Goal: Check status: Check status

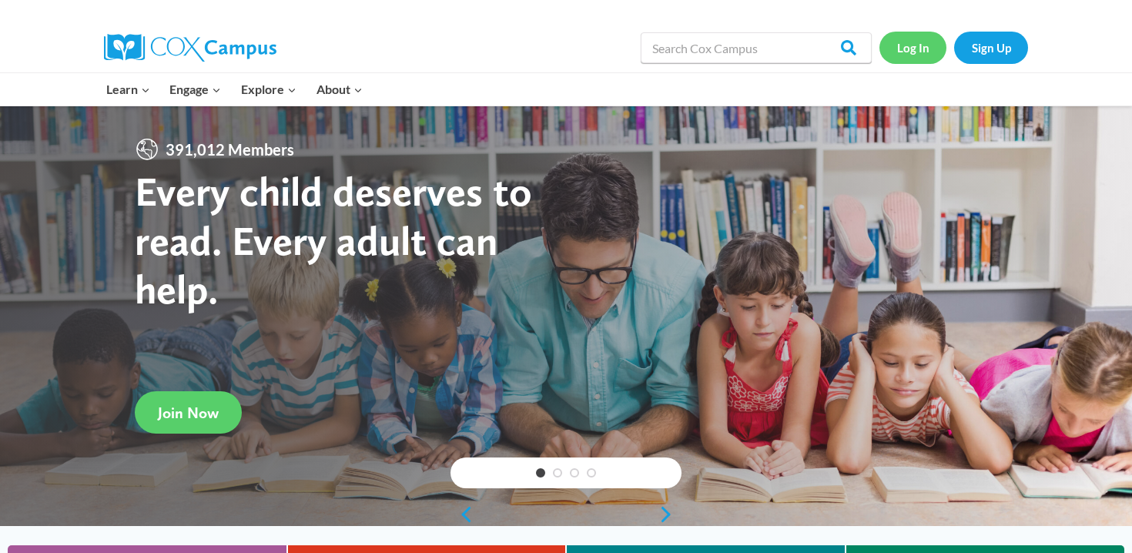
click at [919, 50] on link "Log In" at bounding box center [913, 48] width 67 height 32
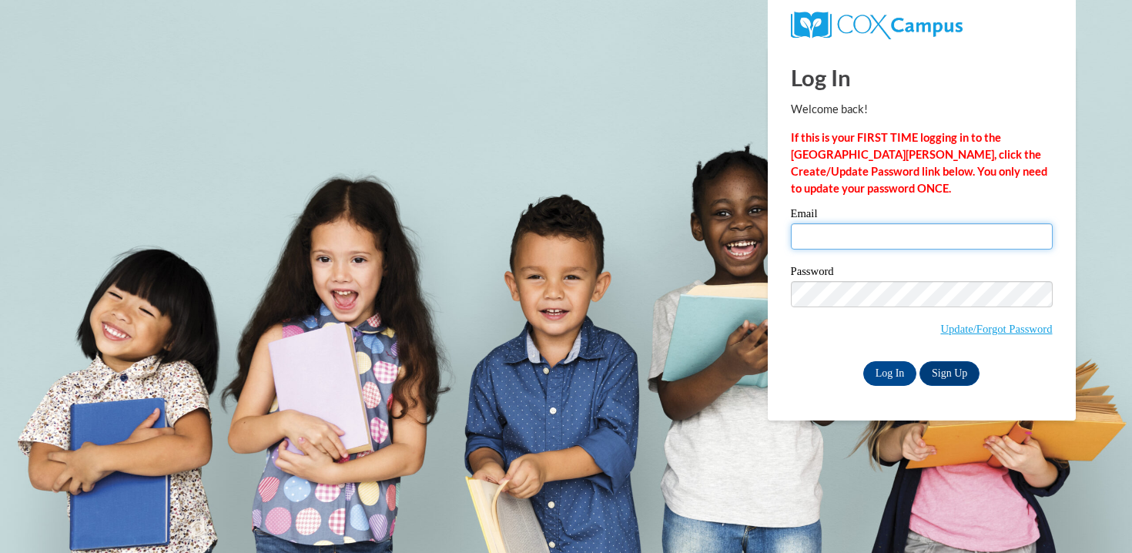
click at [869, 240] on input "Email" at bounding box center [922, 236] width 262 height 26
click at [960, 249] on input "Email" at bounding box center [922, 236] width 262 height 26
type input "aneske@mtsd.k12.wi.us"
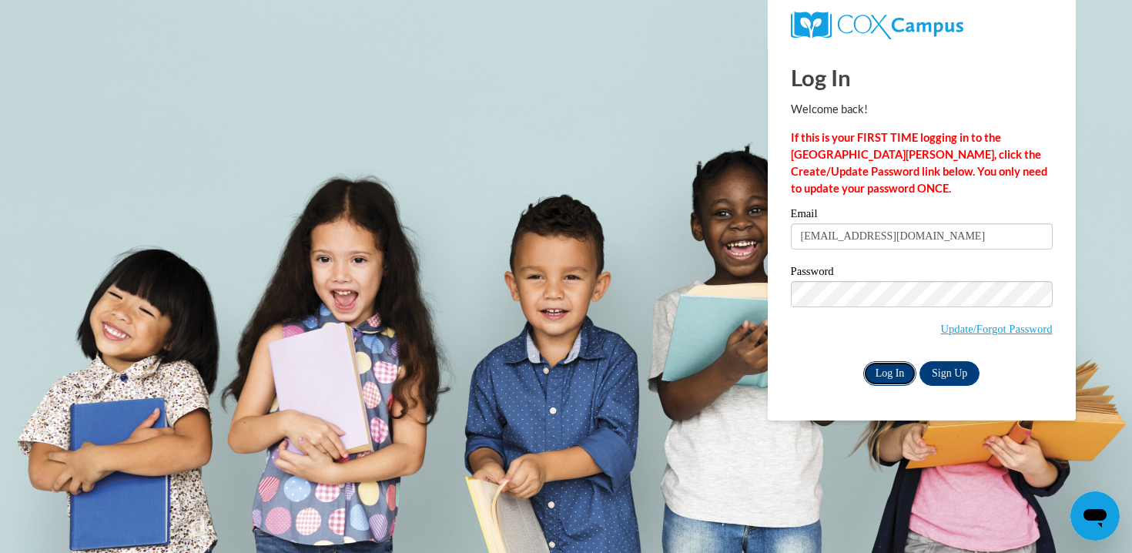
click at [885, 377] on input "Log In" at bounding box center [890, 373] width 54 height 25
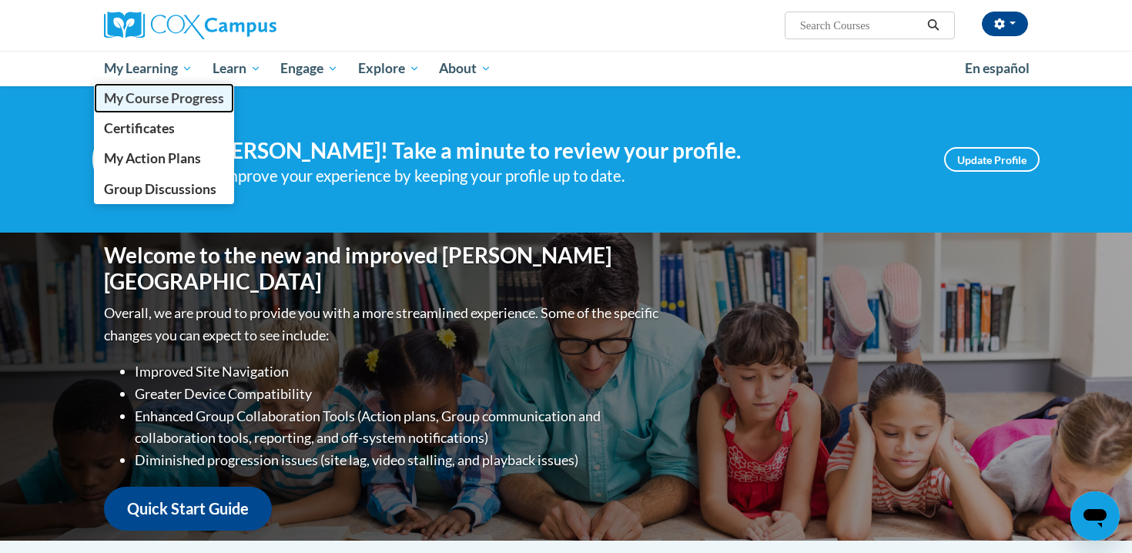
click at [143, 100] on span "My Course Progress" at bounding box center [164, 98] width 120 height 16
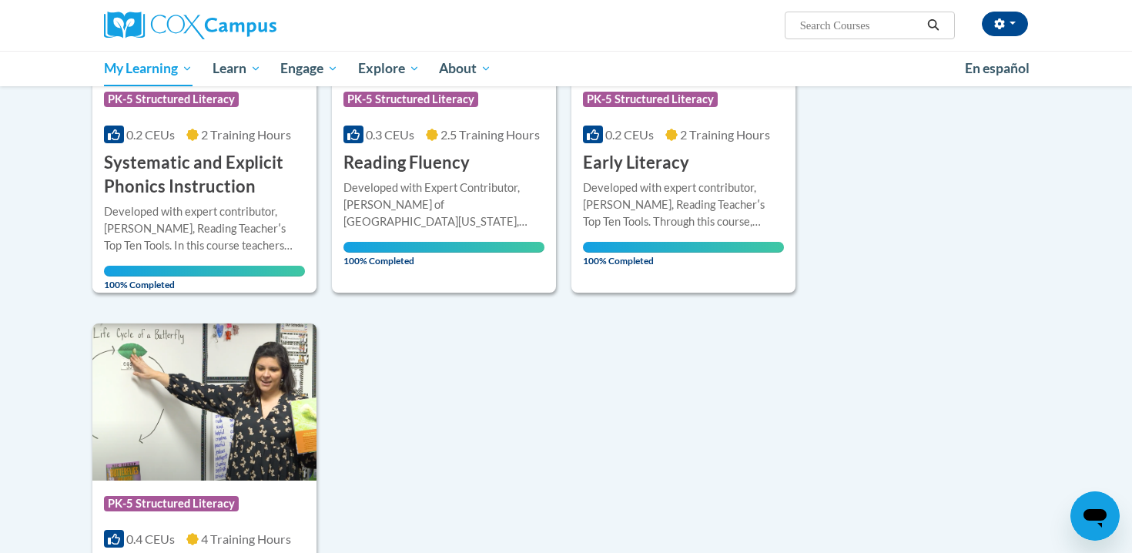
scroll to position [1226, 0]
